Goal: Task Accomplishment & Management: Manage account settings

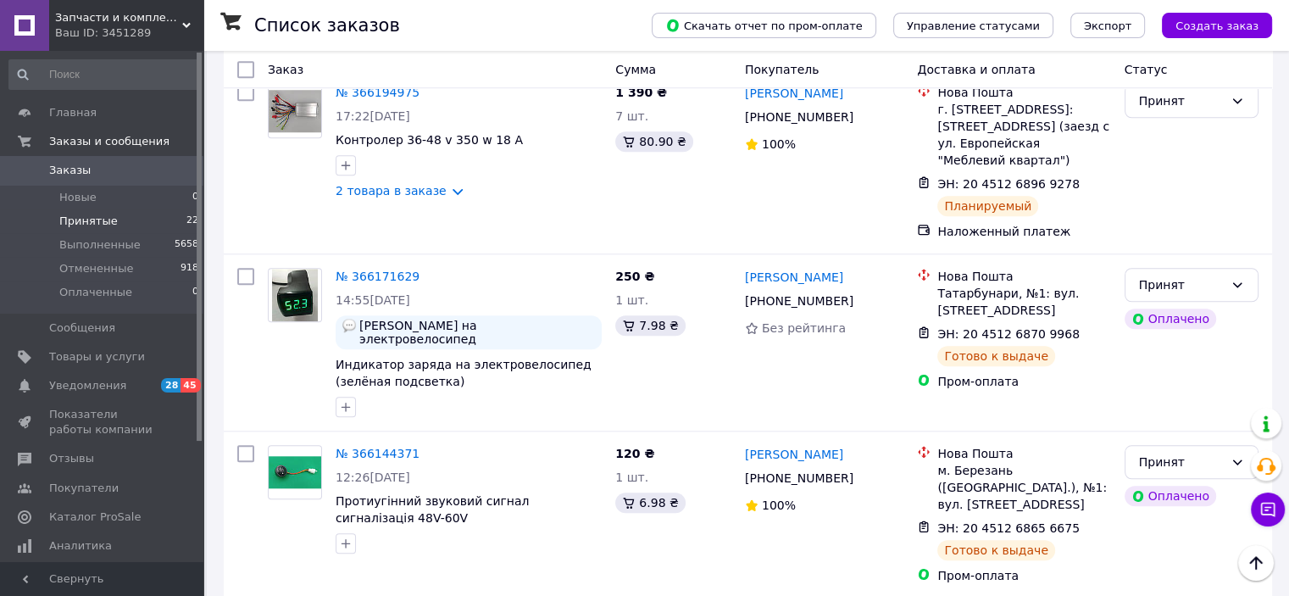
scroll to position [1440, 0]
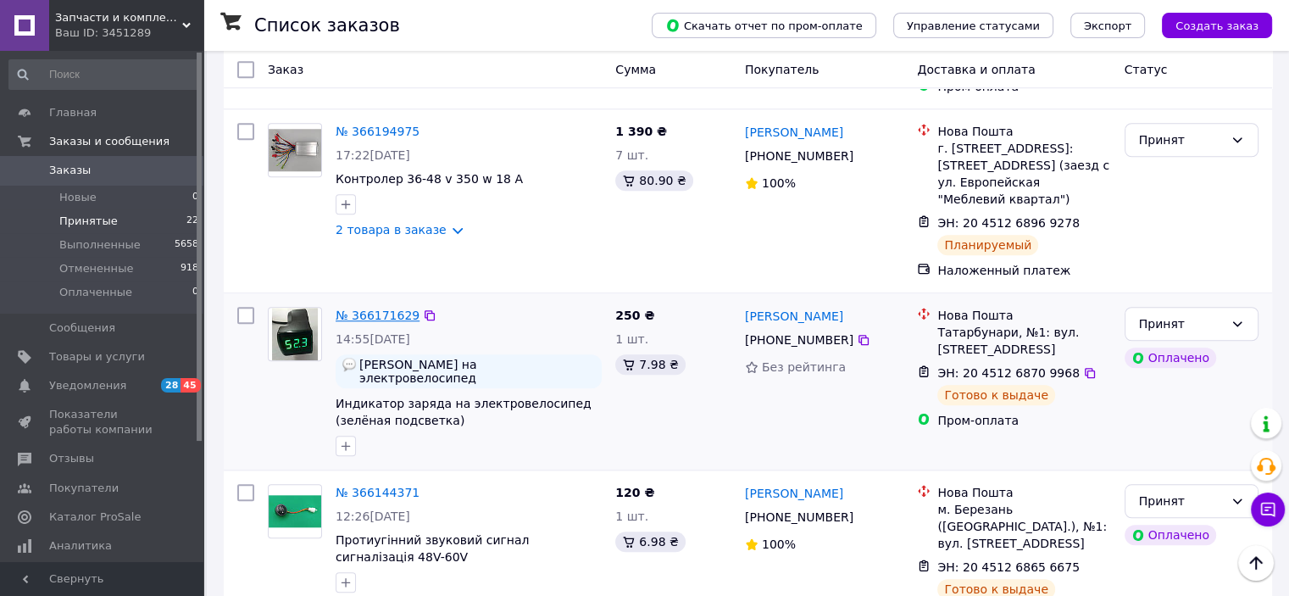
click at [379, 308] on link "№ 366171629" at bounding box center [377, 315] width 84 height 14
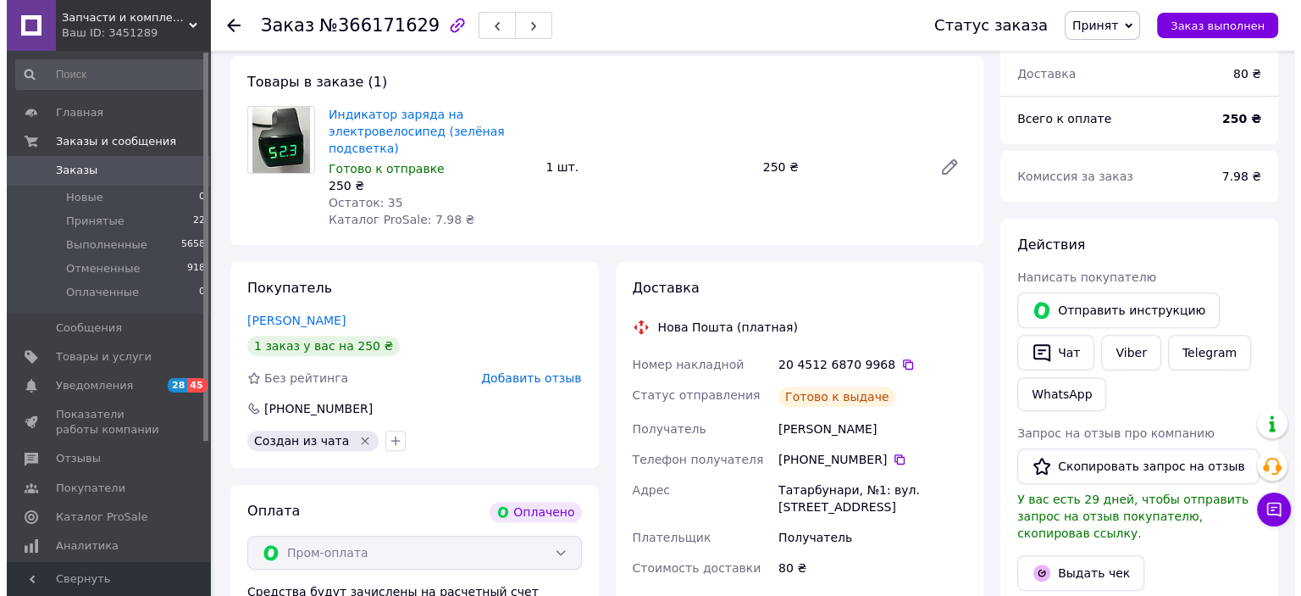
scroll to position [678, 0]
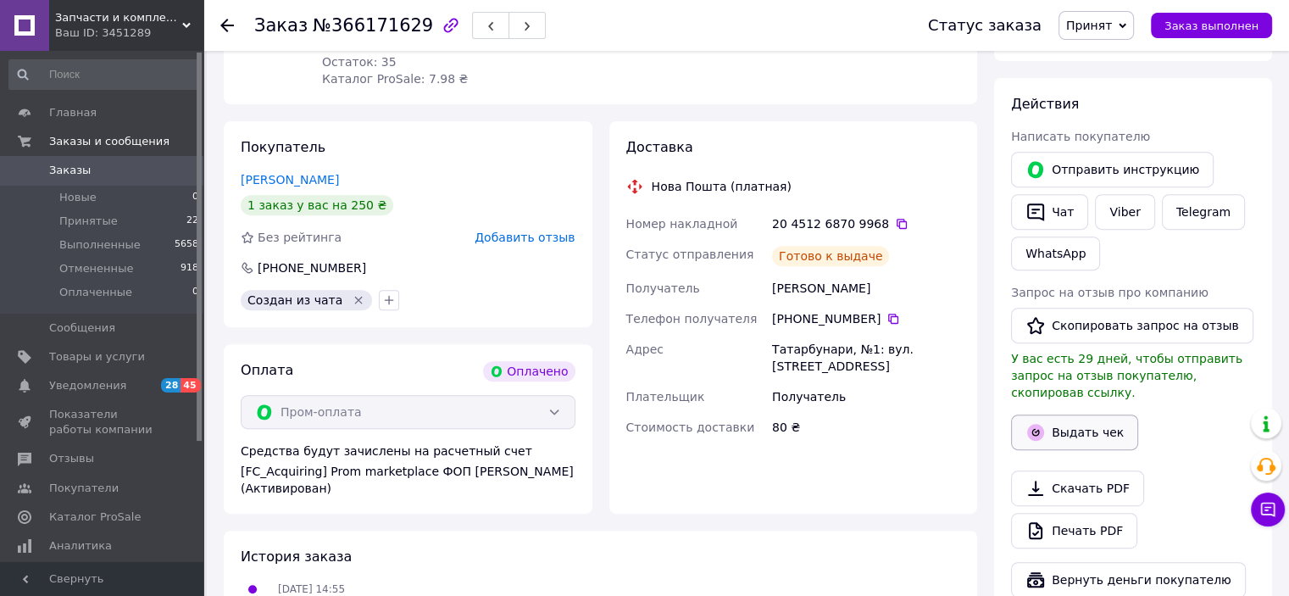
click at [1040, 424] on icon "button" at bounding box center [1035, 432] width 17 height 17
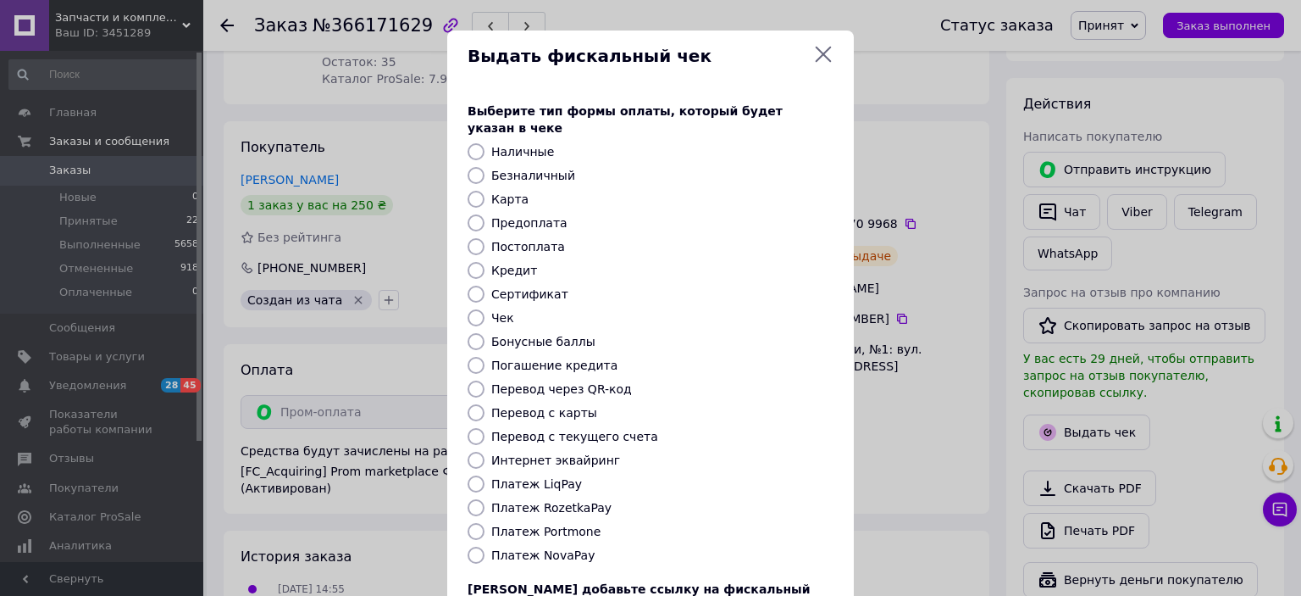
drag, startPoint x: 477, startPoint y: 491, endPoint x: 489, endPoint y: 487, distance: 12.3
click at [478, 499] on input "Платеж RozetkaPay" at bounding box center [476, 507] width 17 height 17
radio input "true"
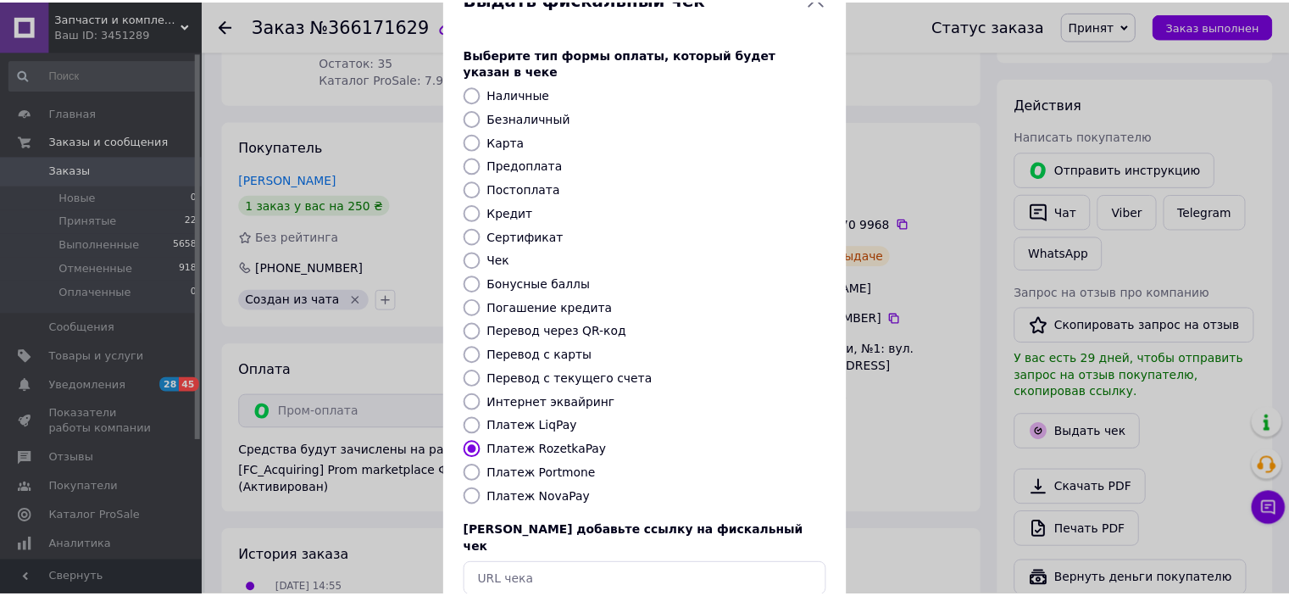
scroll to position [131, 0]
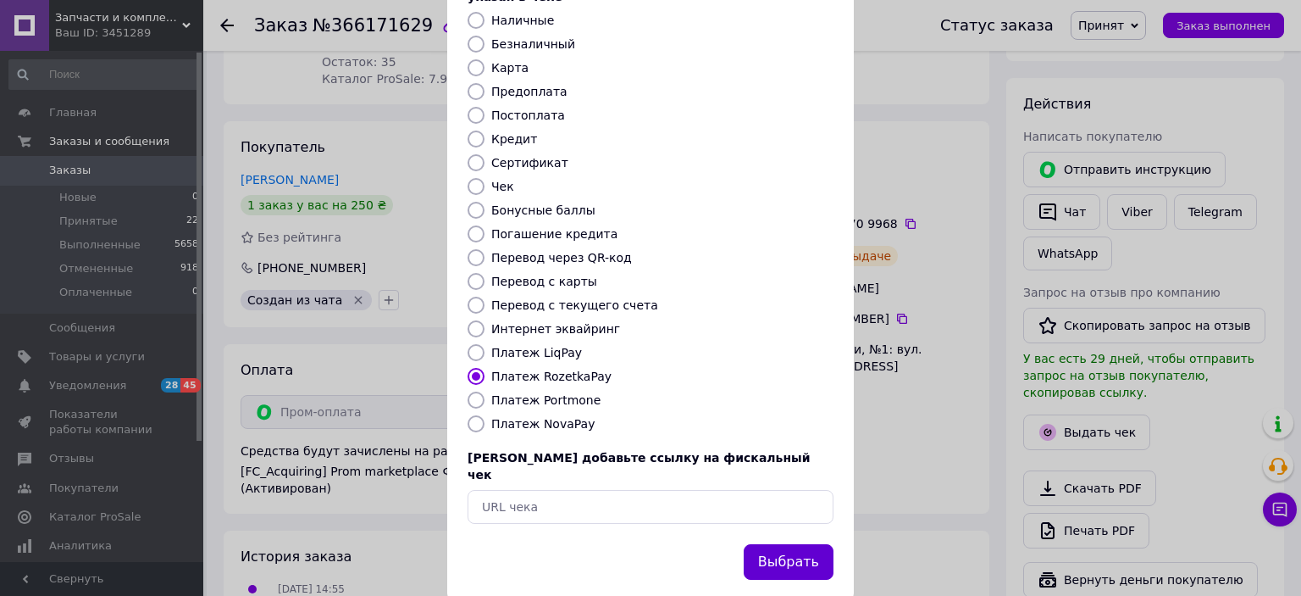
click at [769, 544] on button "Выбрать" at bounding box center [789, 562] width 90 height 36
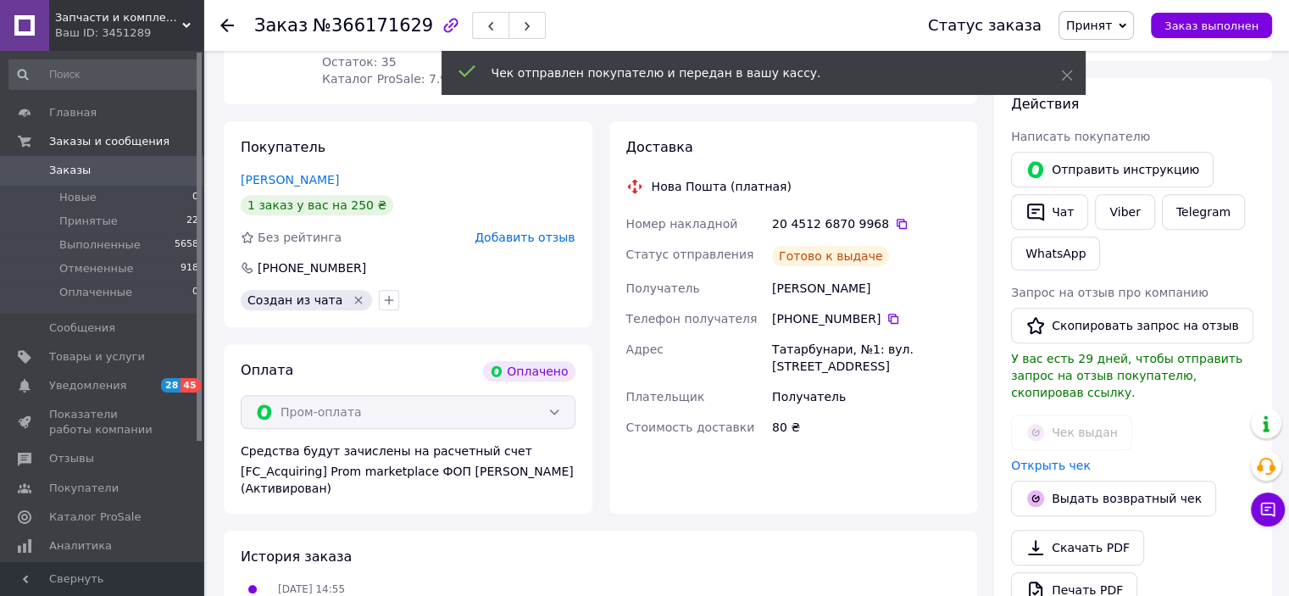
click at [230, 16] on div at bounding box center [237, 25] width 34 height 51
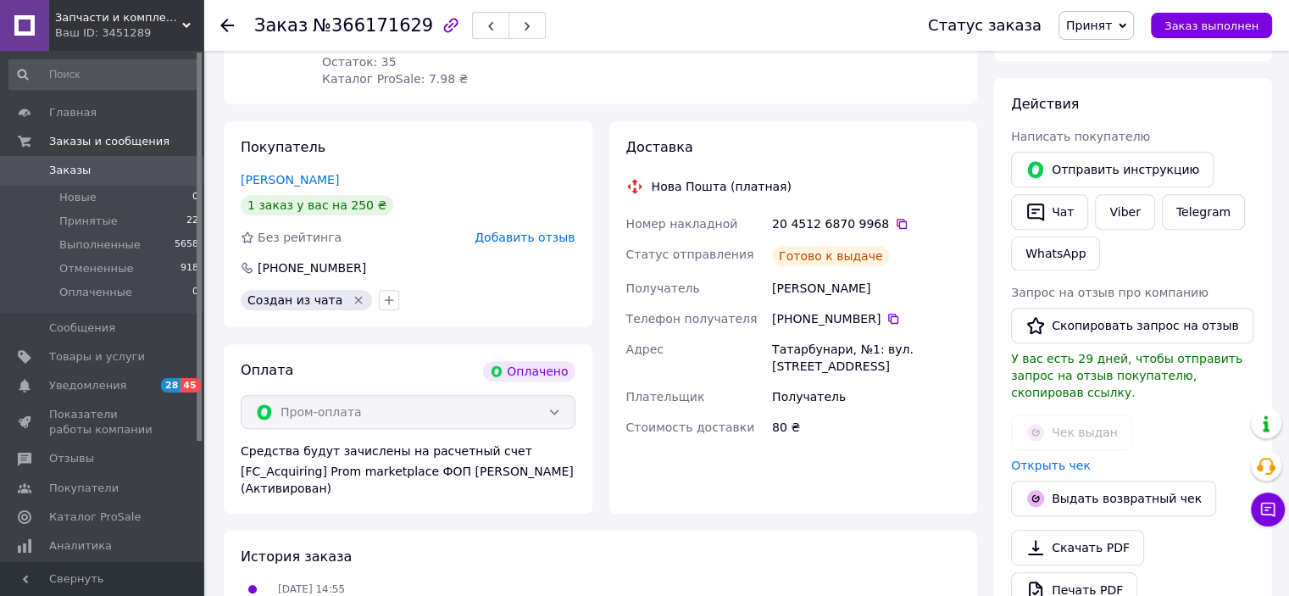
click at [224, 23] on icon at bounding box center [227, 26] width 14 height 14
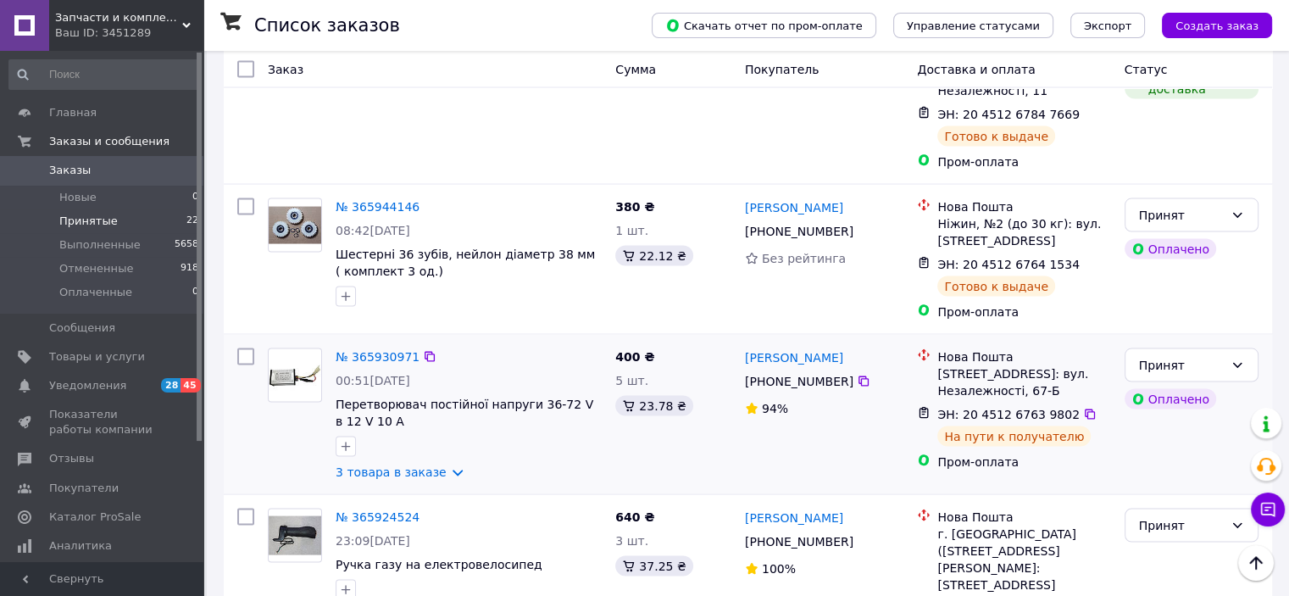
scroll to position [3368, 0]
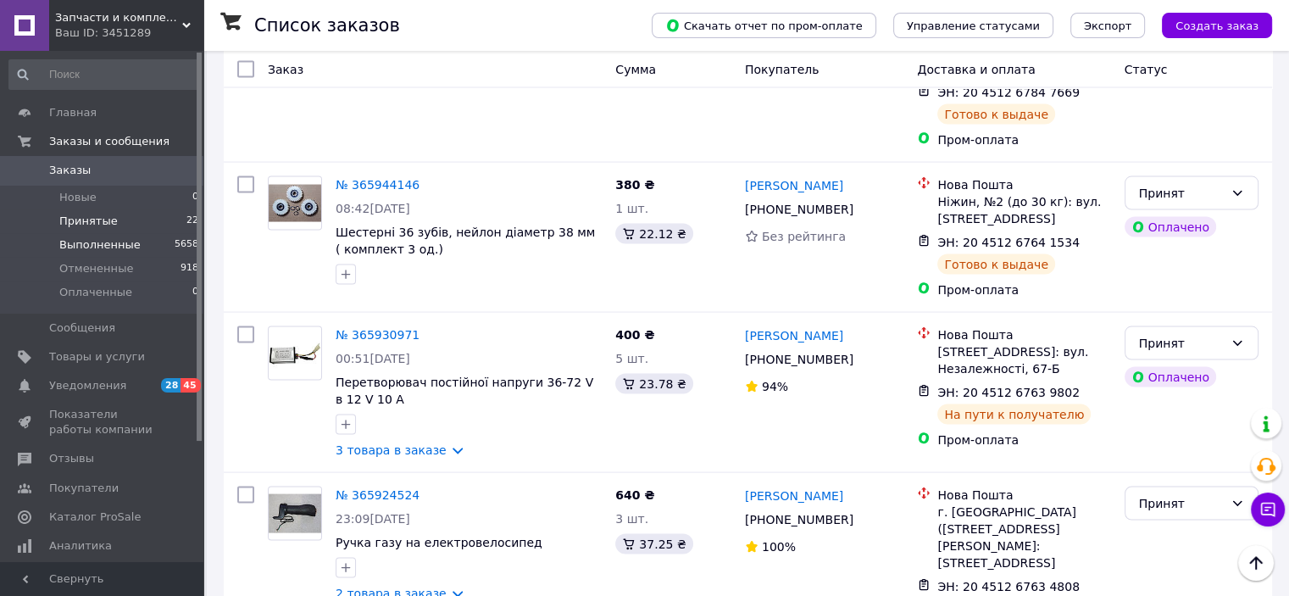
click at [75, 250] on span "Выполненные" at bounding box center [99, 244] width 81 height 15
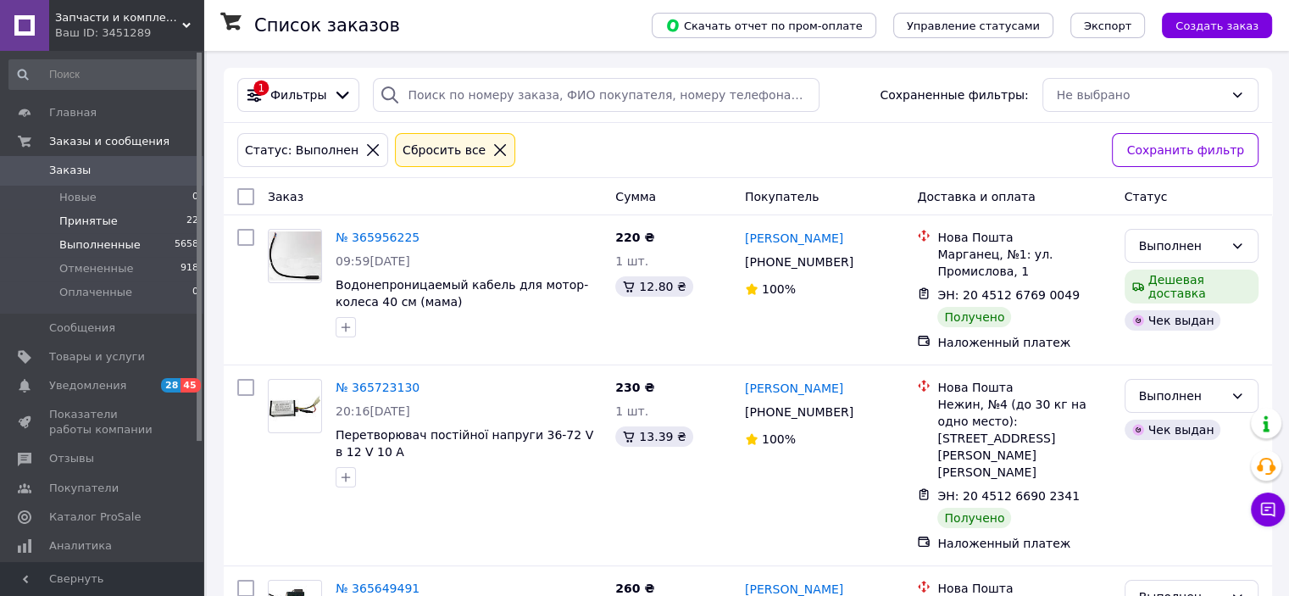
click at [119, 224] on li "Принятые 22" at bounding box center [104, 221] width 208 height 24
